Goal: Task Accomplishment & Management: Contribute content

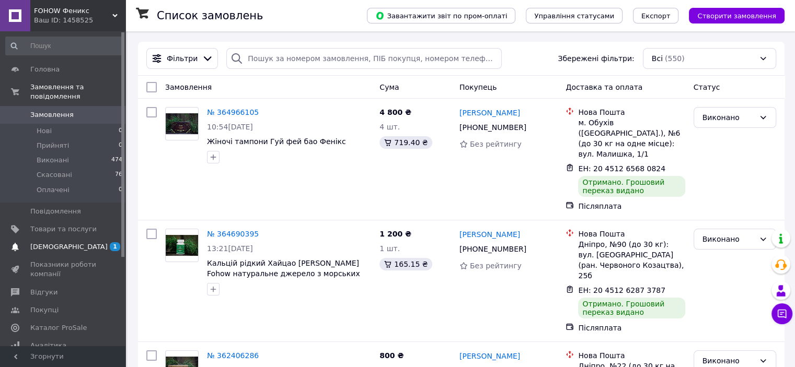
click at [62, 242] on span "[DEMOGRAPHIC_DATA]" at bounding box center [68, 246] width 77 height 9
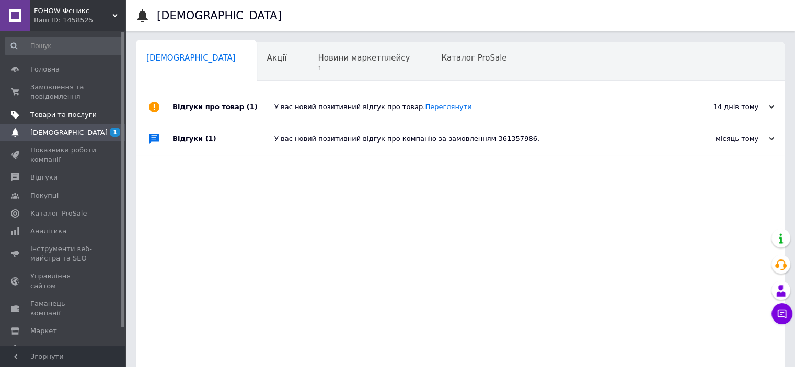
click at [68, 115] on span "Товари та послуги" at bounding box center [63, 114] width 66 height 9
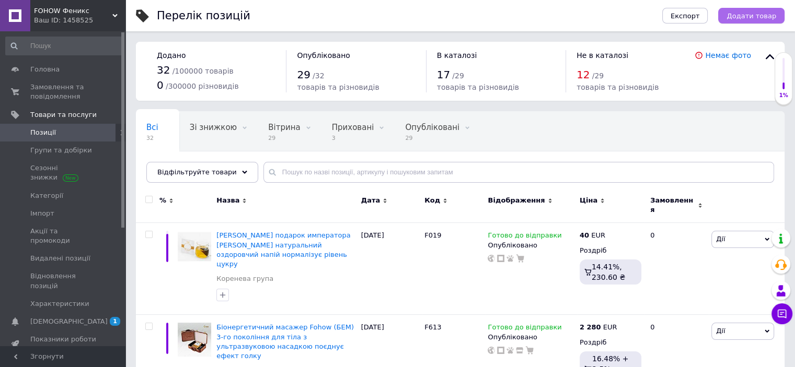
click at [741, 16] on span "Додати товар" at bounding box center [751, 16] width 50 height 8
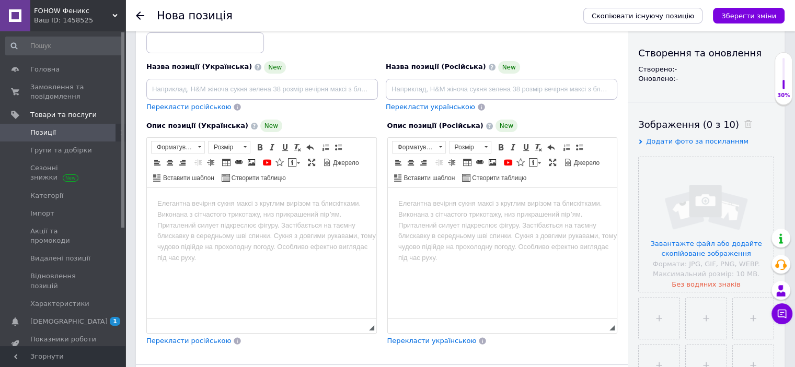
scroll to position [104, 0]
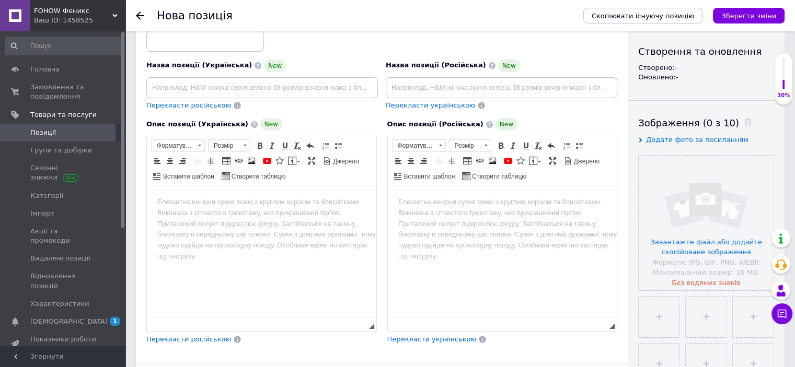
click at [260, 209] on html at bounding box center [261, 203] width 229 height 32
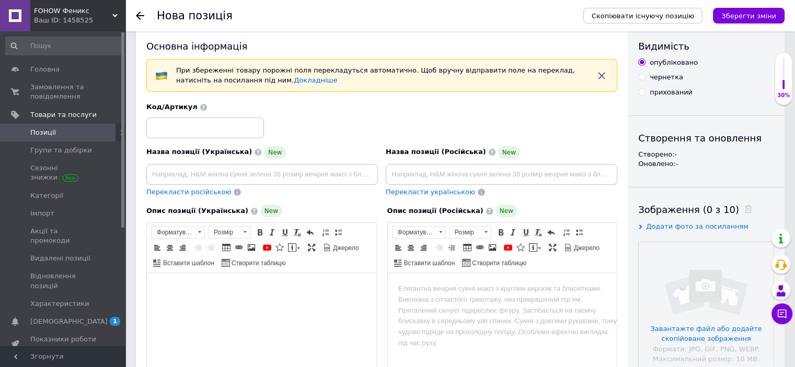
scroll to position [0, 0]
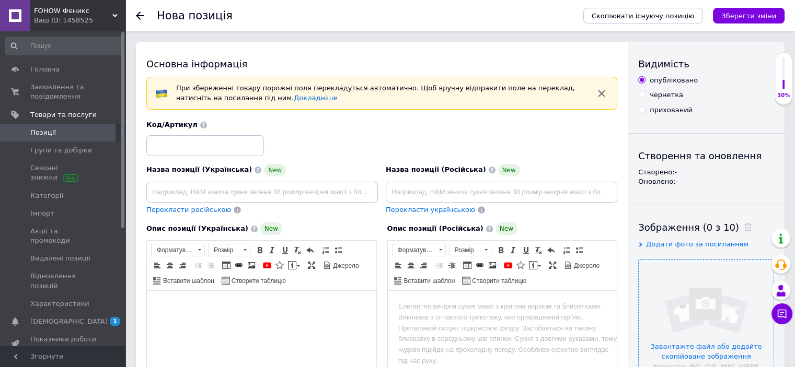
click at [671, 280] on input "file" at bounding box center [705, 327] width 135 height 135
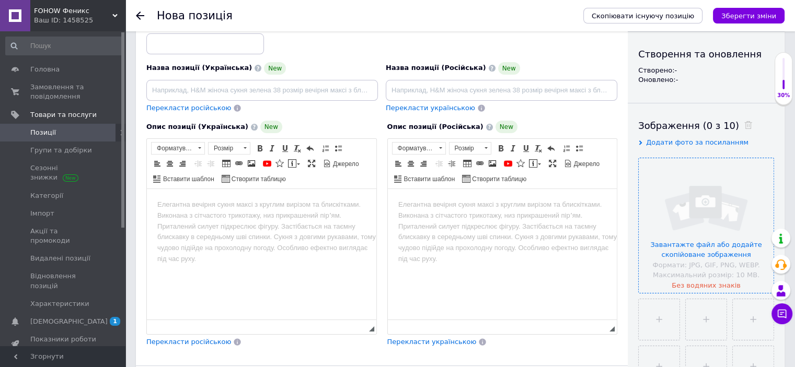
scroll to position [104, 0]
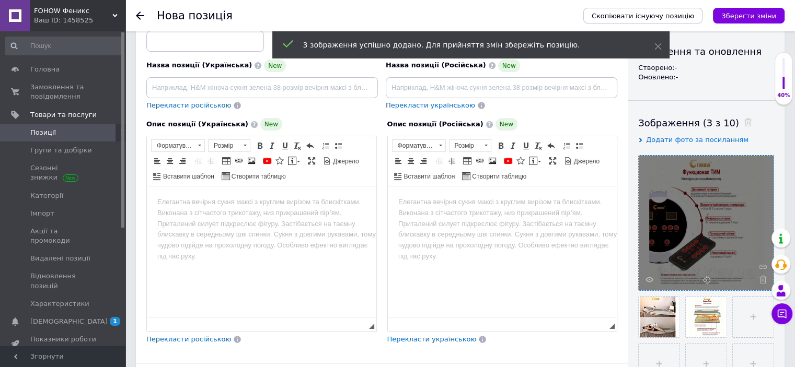
click at [420, 218] on html at bounding box center [501, 203] width 229 height 32
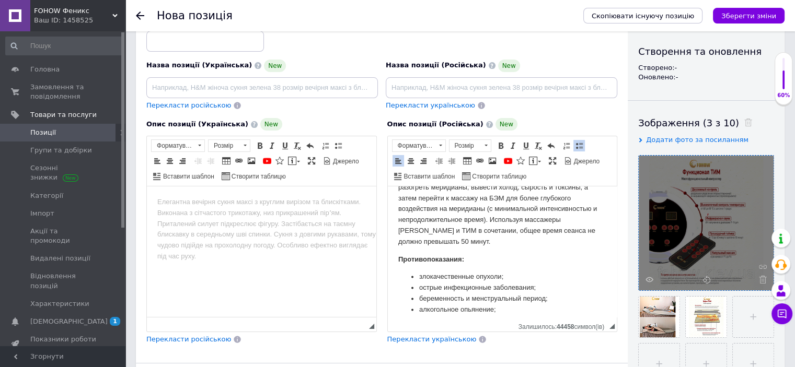
scroll to position [1651, 0]
click at [534, 169] on link "биоэнергетическим массажёром" at bounding box center [495, 159] width 194 height 19
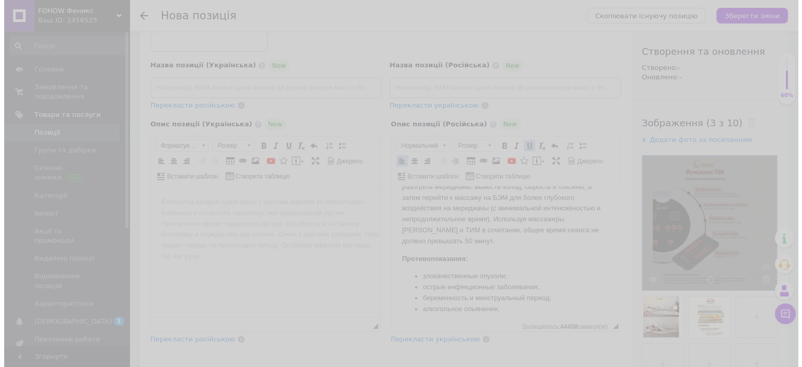
scroll to position [1619, 0]
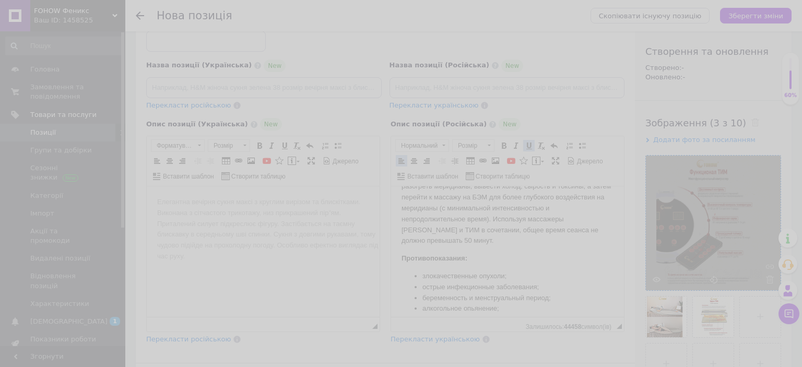
checkbox input "false"
select select "https://"
type input "[DOMAIN_NAME][URL]"
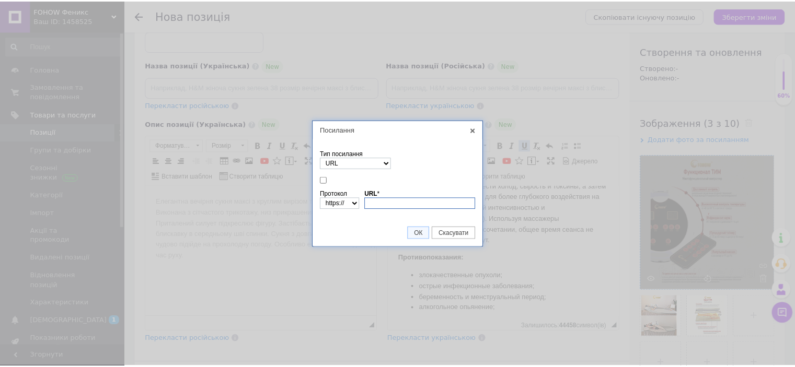
scroll to position [0, 0]
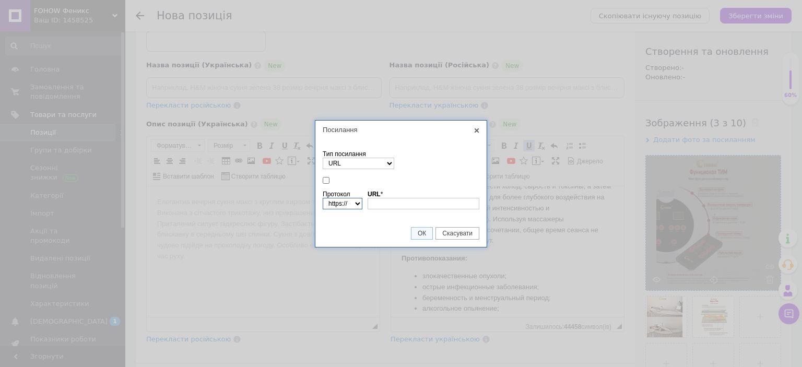
click at [356, 205] on select "http://‎ https://‎ ftp://‎ news://‎ <інший>" at bounding box center [343, 203] width 40 height 11
select select
click at [323, 198] on select "http://‎ https://‎ ftp://‎ news://‎ <інший>" at bounding box center [343, 203] width 40 height 11
click at [418, 227] on link "ОК" at bounding box center [422, 233] width 22 height 13
click at [476, 129] on link "X" at bounding box center [476, 130] width 9 height 9
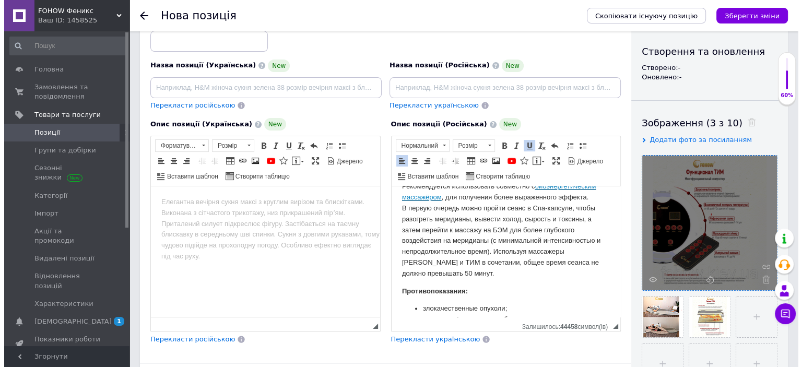
scroll to position [1651, 0]
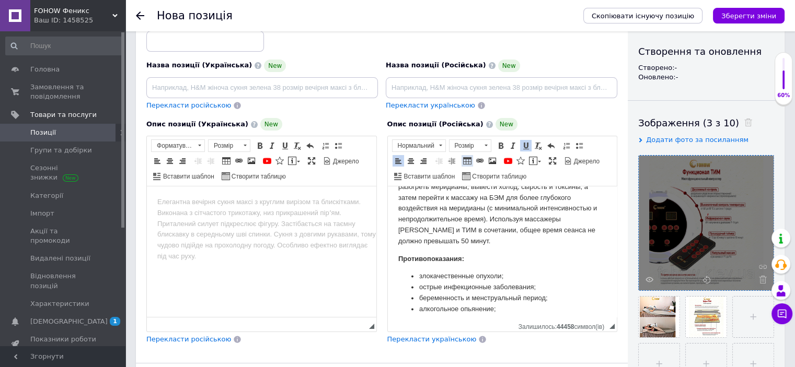
click at [471, 156] on link "Таблиця" at bounding box center [466, 160] width 11 height 11
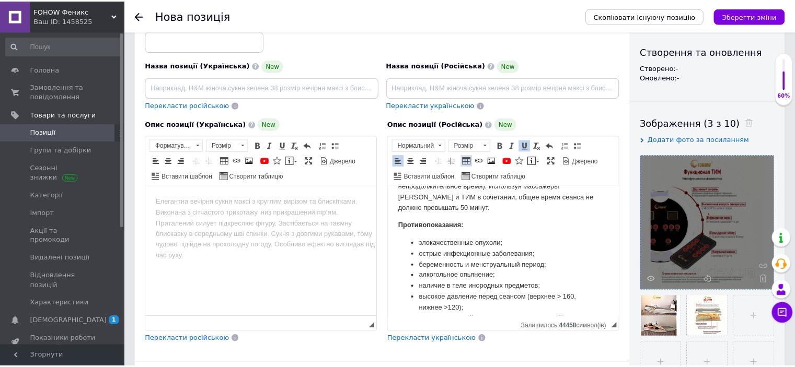
scroll to position [1619, 0]
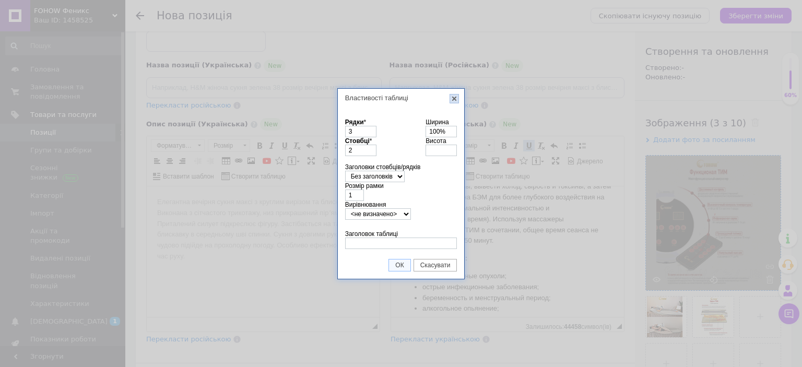
click at [451, 100] on link "X" at bounding box center [454, 98] width 9 height 9
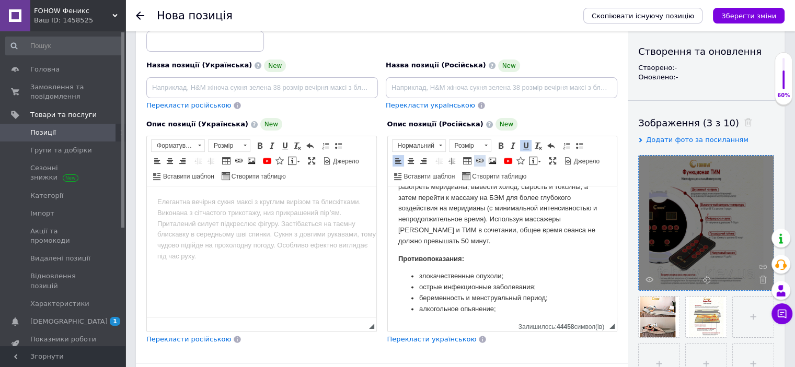
click at [479, 157] on span at bounding box center [479, 161] width 8 height 8
checkbox input "true"
select select "http://"
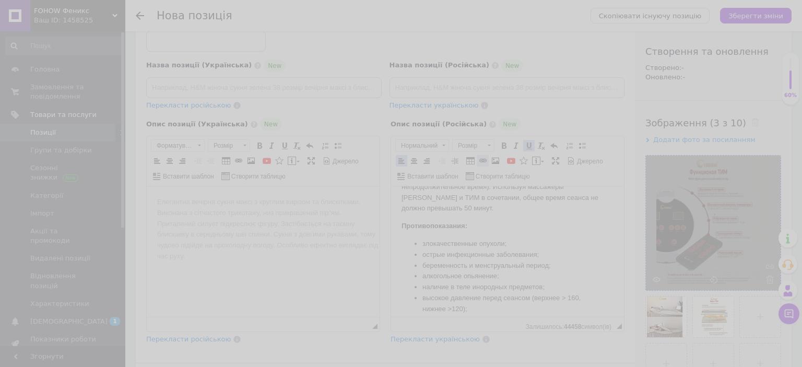
checkbox input "false"
select select "https://"
type input "[DOMAIN_NAME][URL]"
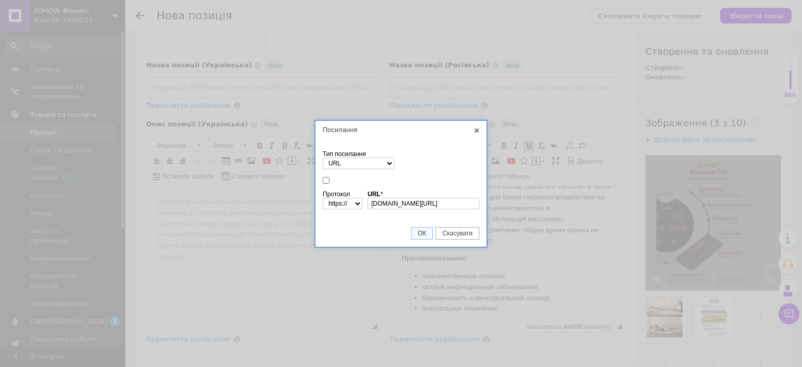
click at [375, 150] on td "Тип посилання URL Якір на цю сторінку Ел. пошта" at bounding box center [401, 160] width 157 height 24
click at [376, 161] on select "URL Якір на цю сторінку Ел. пошта" at bounding box center [359, 163] width 72 height 11
select select "anchor"
click at [323, 169] on select "URL Якір на цю сторінку Ел. пошта" at bounding box center [359, 163] width 72 height 11
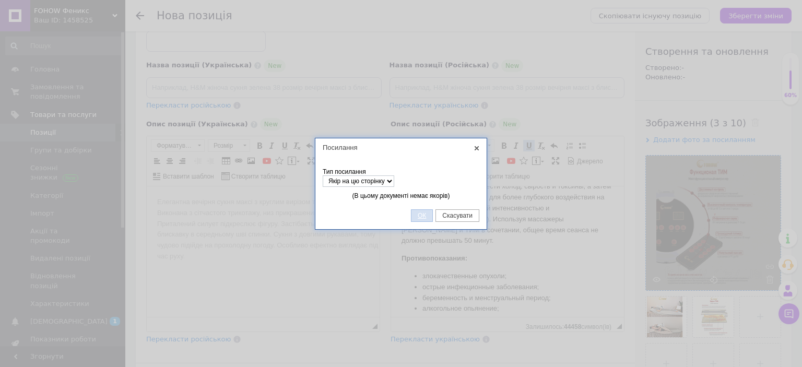
click at [418, 219] on link "ОК" at bounding box center [422, 215] width 22 height 13
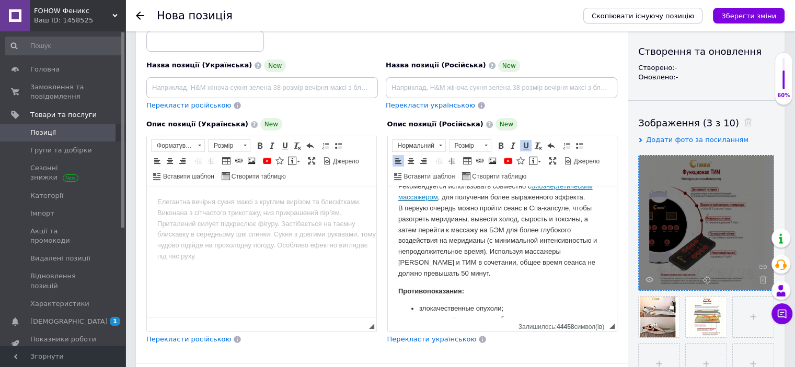
scroll to position [1651, 0]
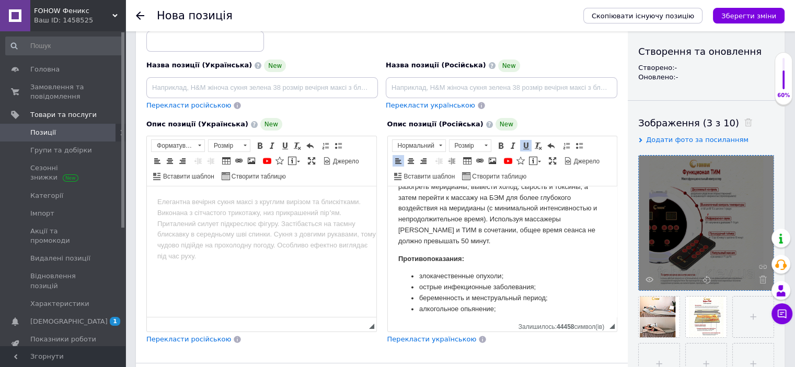
click at [489, 240] on p "Рекомендуется использовать совместно с биоэнергетическим массажёром , для получ…" at bounding box center [502, 198] width 208 height 98
click at [548, 169] on link "биоэнергетическим массажёром" at bounding box center [495, 159] width 194 height 19
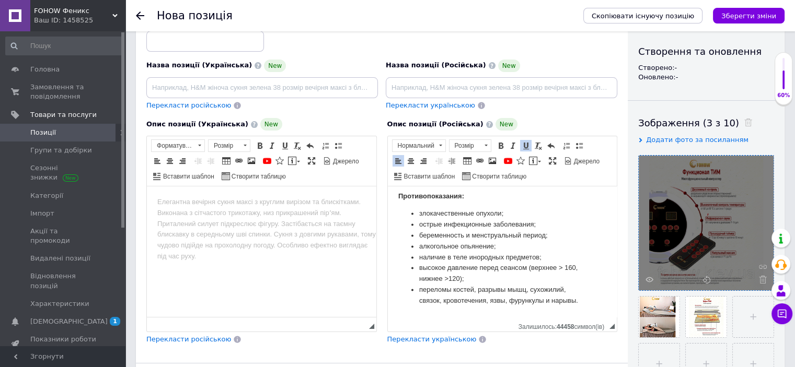
scroll to position [1757, 0]
click at [292, 218] on html at bounding box center [261, 203] width 229 height 32
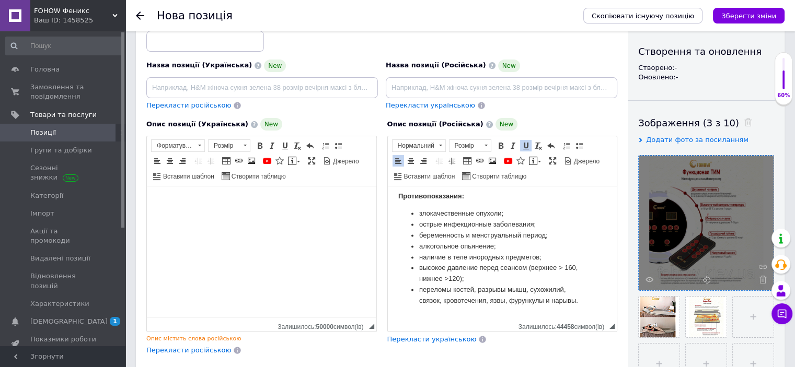
scroll to position [0, 0]
click at [430, 236] on li "беременность и менструальный период;" at bounding box center [501, 235] width 167 height 11
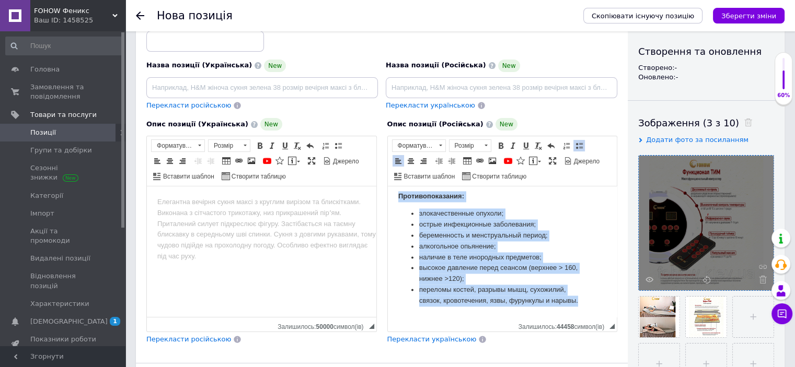
copy body "Lorem-ipsumdolorsi ametcons (ADI) Elits. DOE-tempori. Utlab-etdoloremagn aliqua…"
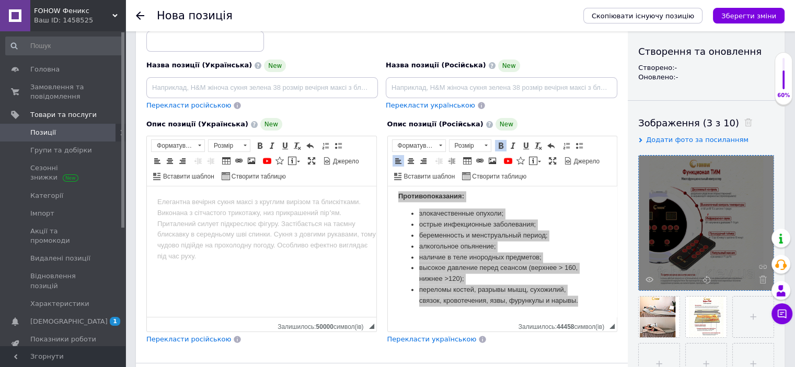
click at [307, 218] on html at bounding box center [261, 203] width 229 height 32
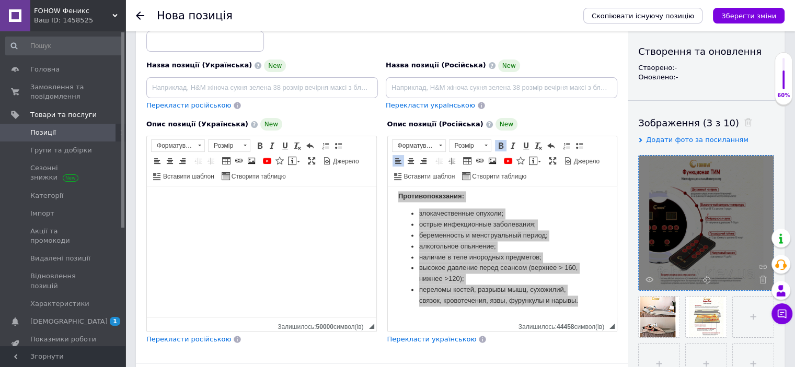
scroll to position [1756, 0]
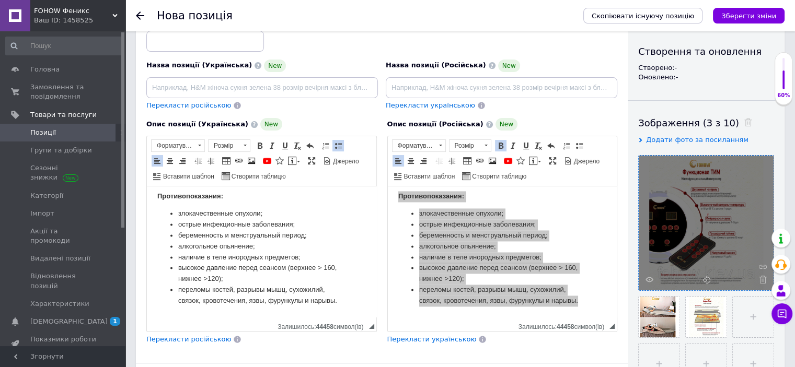
click at [200, 339] on span "Перекласти російською" at bounding box center [188, 339] width 85 height 8
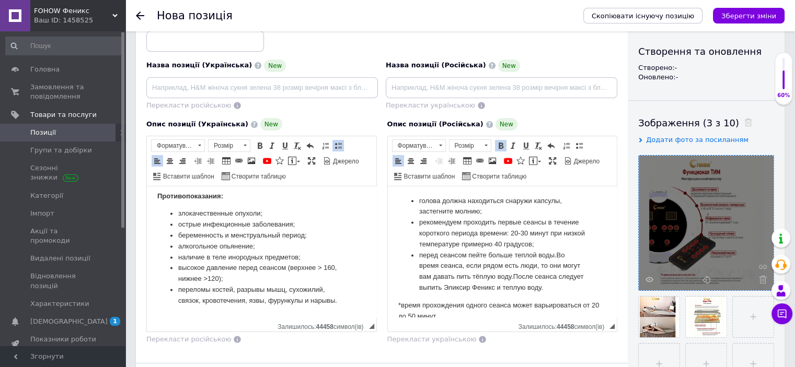
scroll to position [1093, 0]
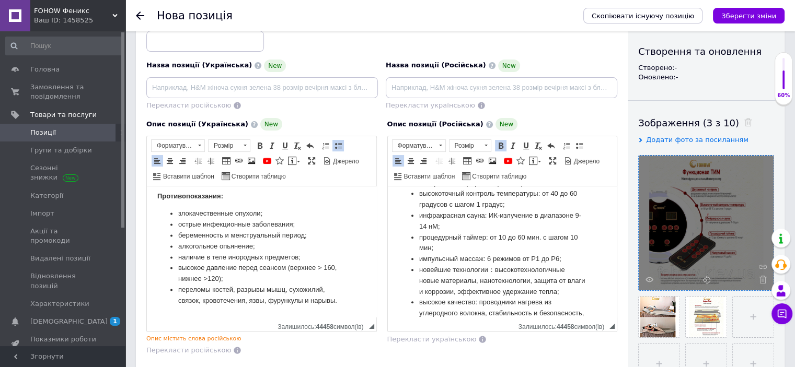
click at [294, 236] on li "беременность и менструальный период;" at bounding box center [261, 235] width 167 height 11
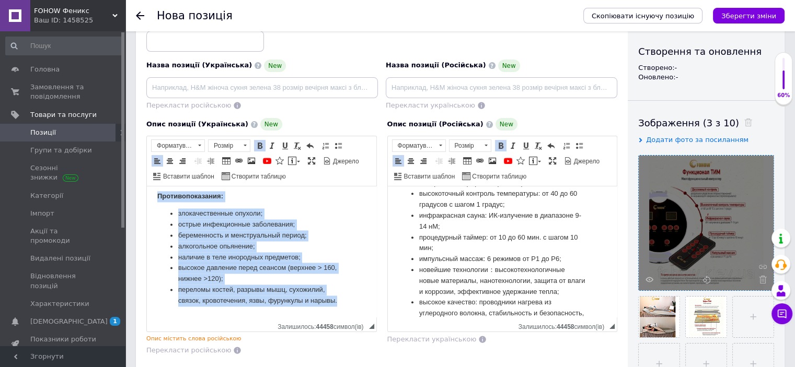
scroll to position [0, 0]
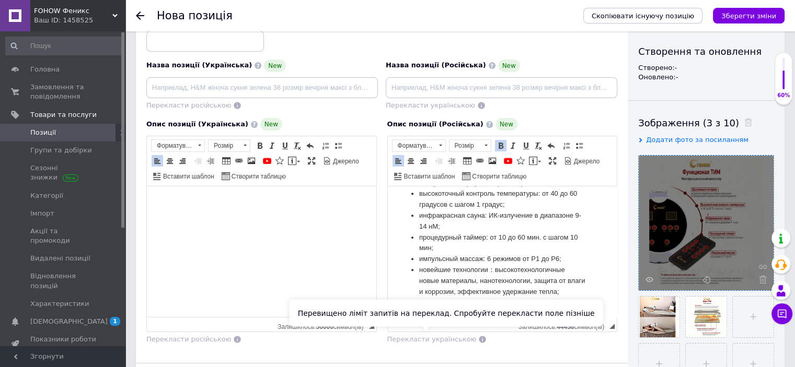
click at [419, 339] on span "Перекласти українською" at bounding box center [431, 339] width 89 height 8
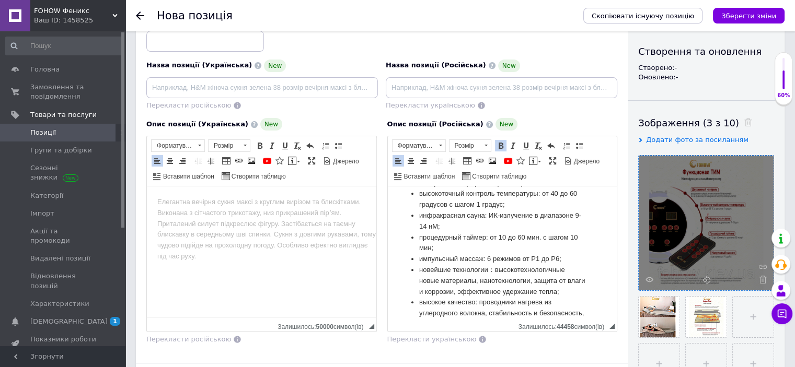
click at [308, 224] on html at bounding box center [261, 205] width 229 height 37
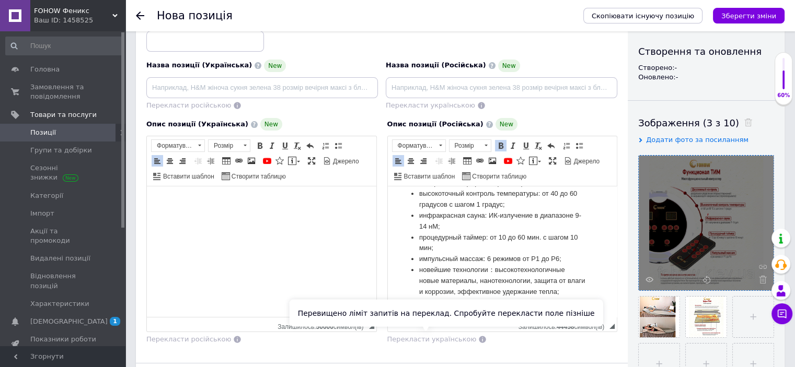
click at [418, 338] on span "Перекласти українською" at bounding box center [431, 339] width 89 height 8
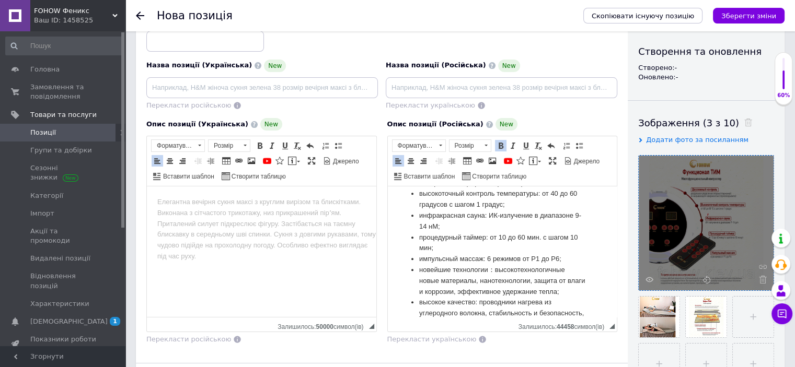
click at [417, 236] on ul "двухзонный контроль поверхности: раздельное управление опорной (термомат) и нак…" at bounding box center [502, 297] width 208 height 283
click at [424, 335] on span "Перекласти українською" at bounding box center [431, 339] width 89 height 8
click at [332, 224] on html at bounding box center [261, 205] width 229 height 37
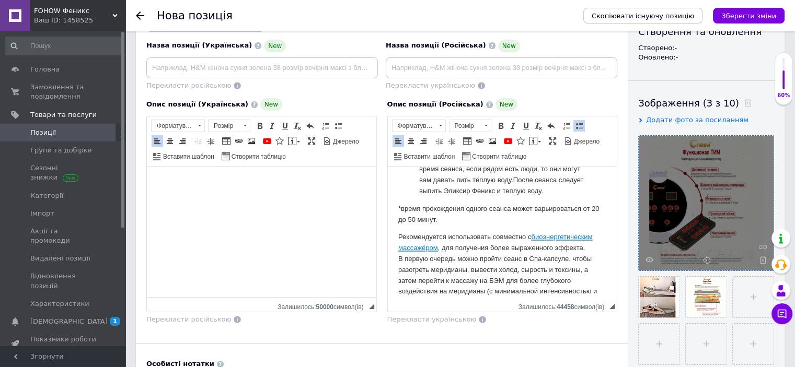
scroll to position [209, 0]
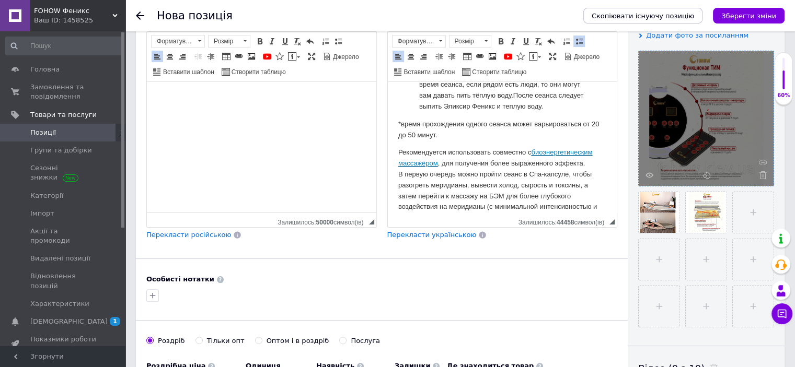
click at [423, 234] on span "Перекласти українською" at bounding box center [431, 235] width 89 height 8
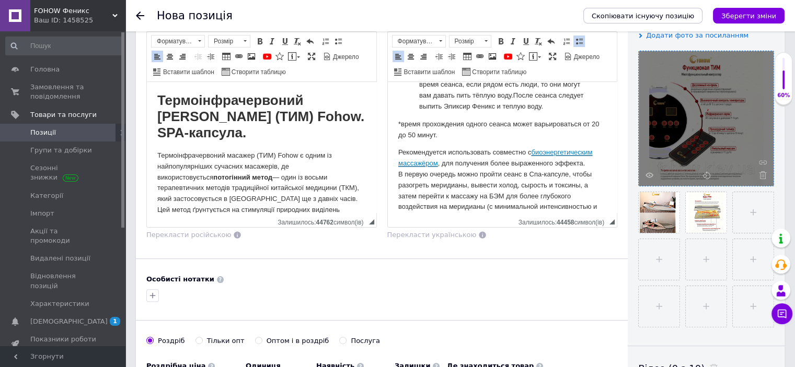
click at [289, 159] on p "Термоінфрачервоний масажер (ТИМ) Fohow є одним із найпопулярніших сучасних маса…" at bounding box center [261, 210] width 208 height 120
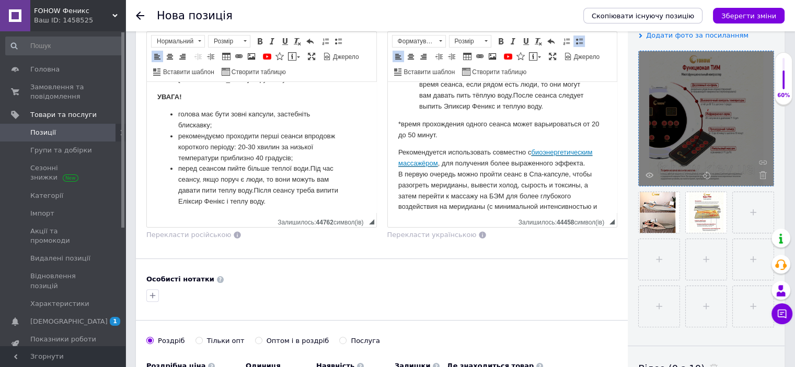
scroll to position [1470, 0]
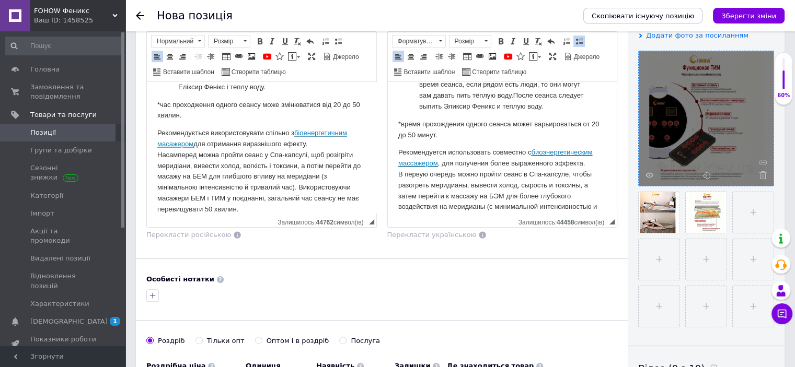
click at [305, 148] on link "біоенергетичним масажером" at bounding box center [252, 138] width 190 height 19
click at [289, 159] on p "Рекомендується використовувати спільно з біоенергетичним масажером для отриманн…" at bounding box center [261, 171] width 208 height 87
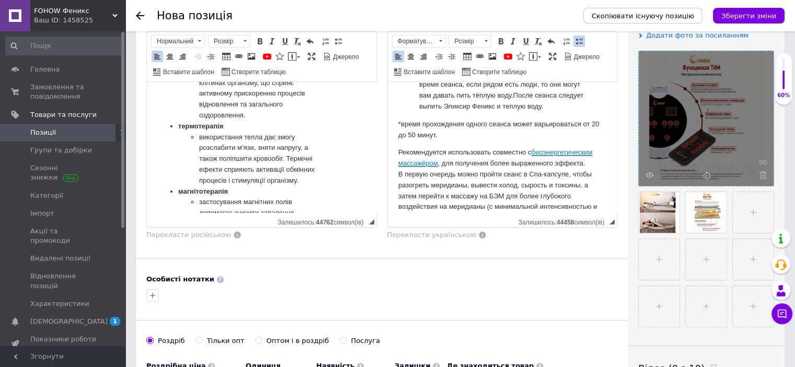
scroll to position [0, 0]
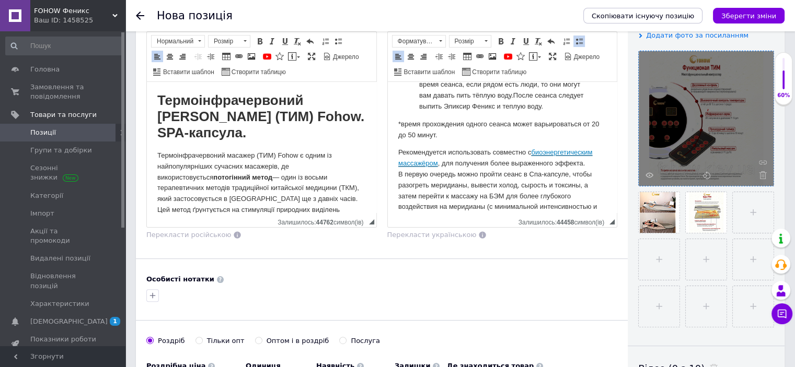
click at [292, 141] on h1 "Термоінфрачервоний [PERSON_NAME] (ТИМ) Fohow. SPA-капсула." at bounding box center [261, 116] width 208 height 49
click at [283, 136] on h1 "Термоінфрачервоний [PERSON_NAME] (ТИМ) Fohow. SPA-капсула." at bounding box center [261, 116] width 208 height 49
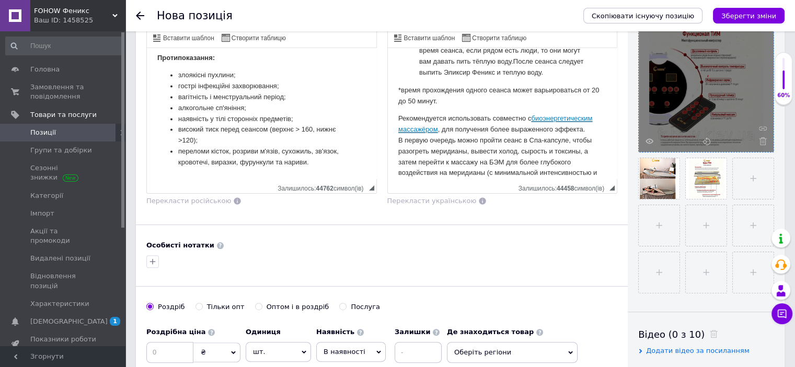
scroll to position [261, 0]
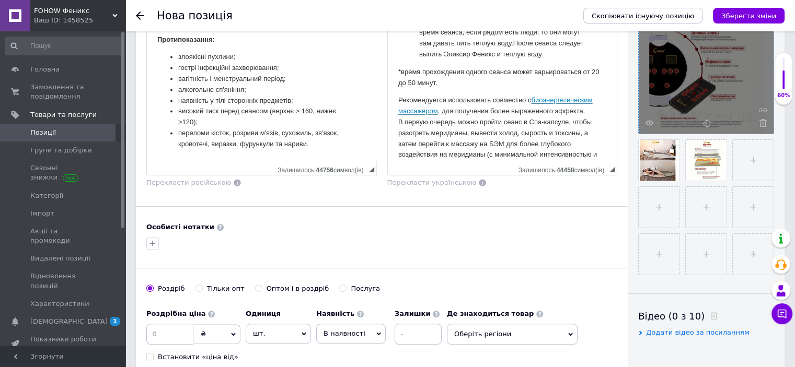
click at [348, 143] on ul "злоякісні пухлини; гострі інфекційні захворювання; вагітність і менструальний п…" at bounding box center [261, 101] width 208 height 98
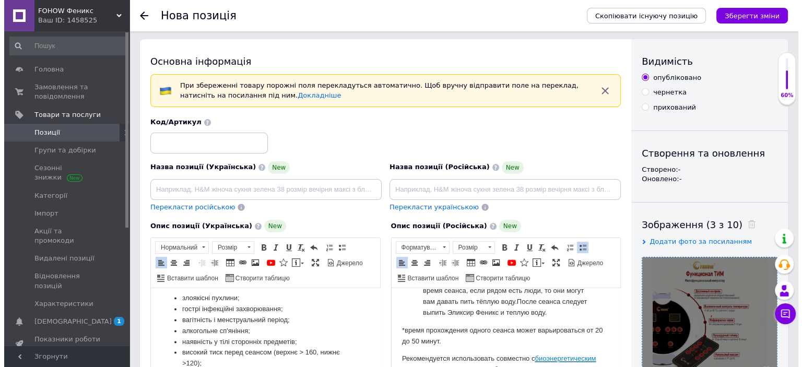
scroll to position [104, 0]
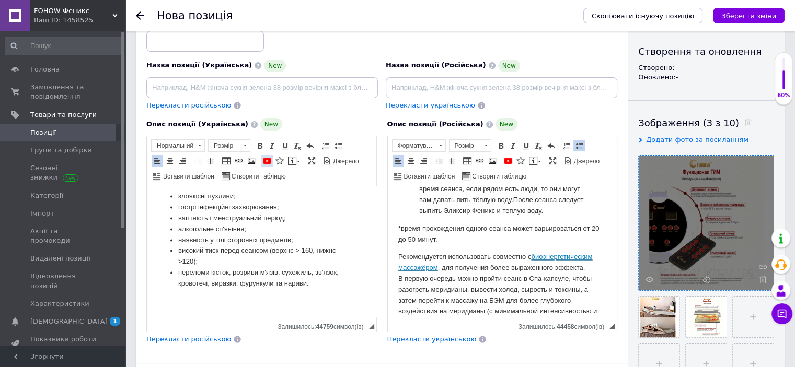
click at [266, 159] on span at bounding box center [267, 161] width 8 height 8
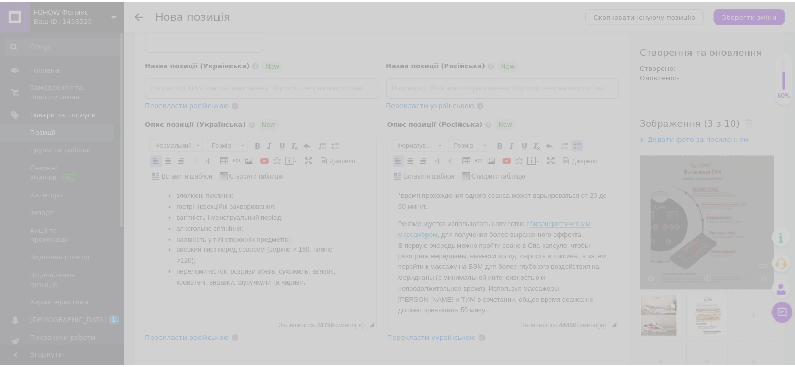
scroll to position [1516, 0]
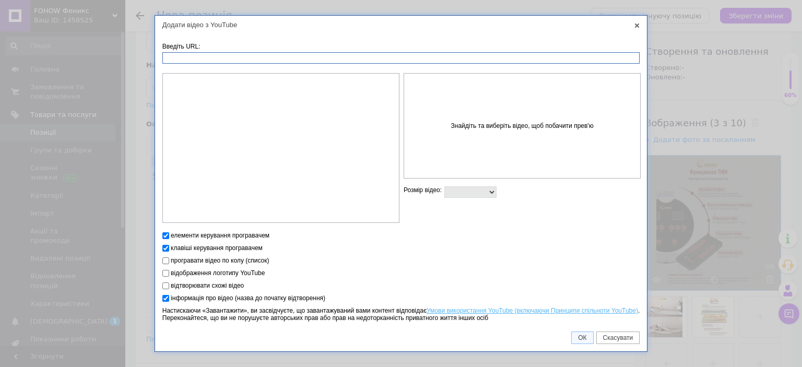
paste input "[URL][DOMAIN_NAME]"
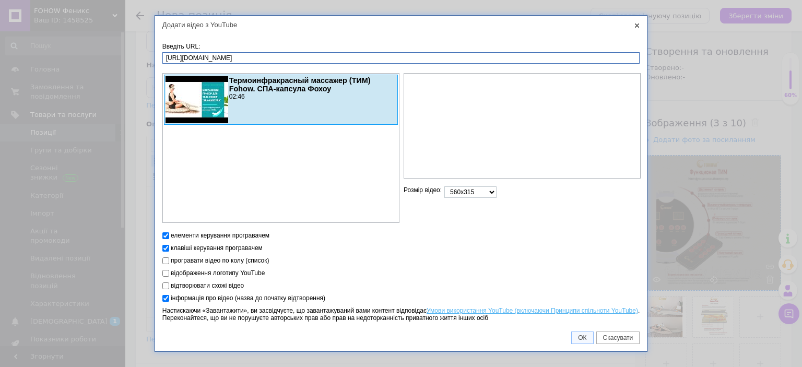
type input "[URL][DOMAIN_NAME]"
click at [481, 197] on select "560x315 640x360 853x480 1280x720 інший" at bounding box center [471, 192] width 52 height 11
click at [453, 252] on td "клавіші керування програвачем" at bounding box center [401, 248] width 478 height 13
click at [583, 339] on span "ОК" at bounding box center [582, 337] width 21 height 7
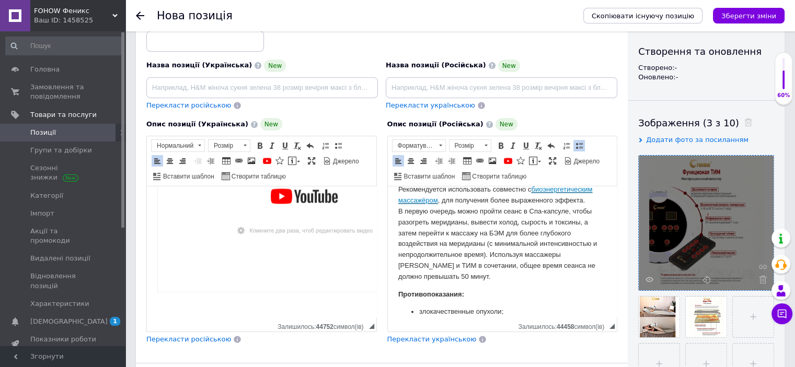
scroll to position [1757, 0]
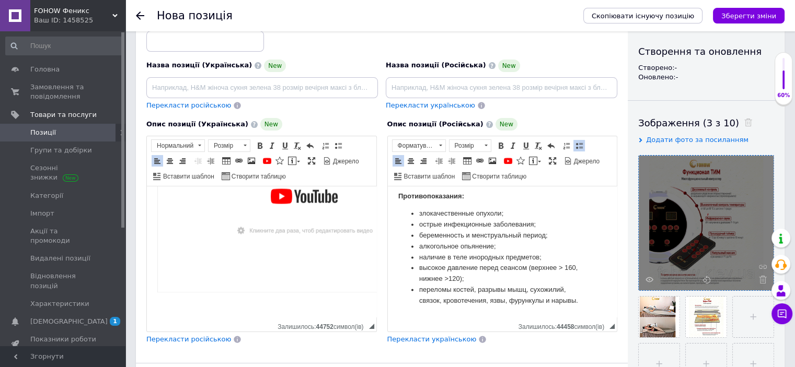
click at [583, 306] on ul "злокачественные опухоли; острые инфекционные заболевания; беременность и менстр…" at bounding box center [502, 257] width 208 height 98
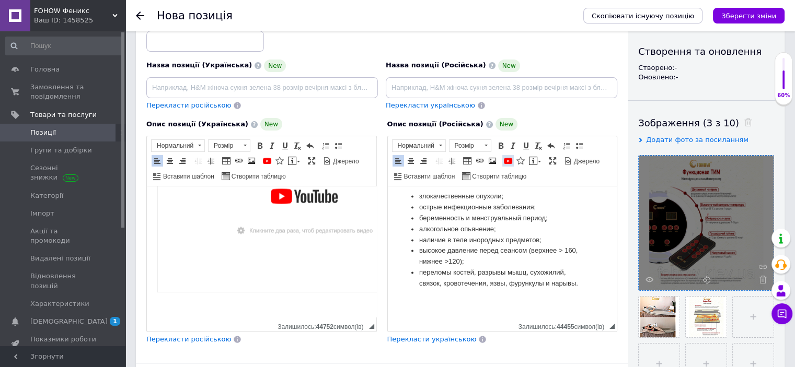
click at [504, 161] on span at bounding box center [508, 161] width 8 height 8
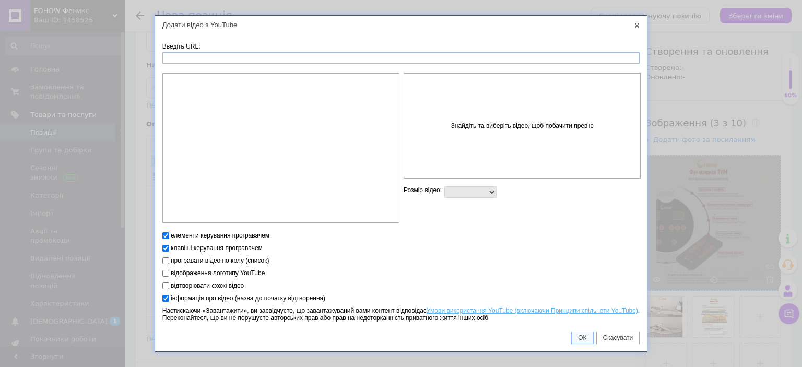
click at [330, 56] on input "Введіть URL:" at bounding box center [401, 57] width 478 height 11
type input "[URL][DOMAIN_NAME]"
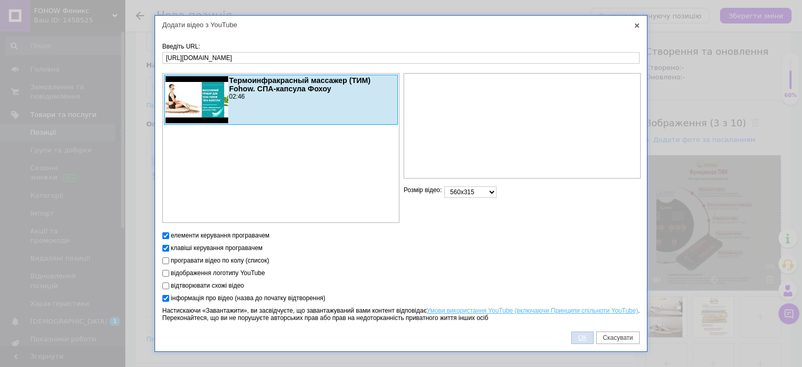
click at [585, 338] on span "ОК" at bounding box center [582, 337] width 21 height 7
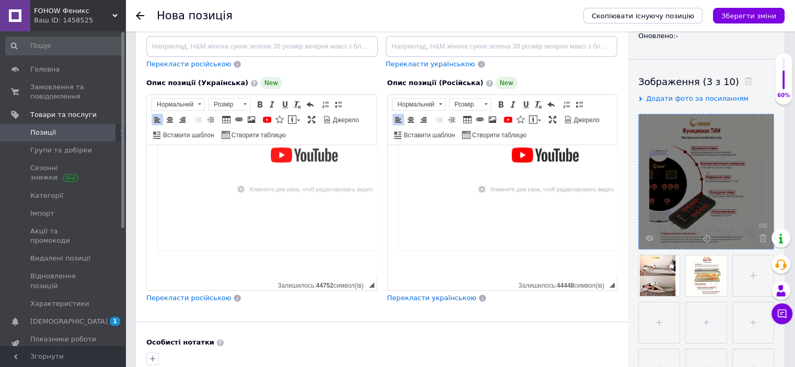
scroll to position [209, 0]
